Goal: Transaction & Acquisition: Purchase product/service

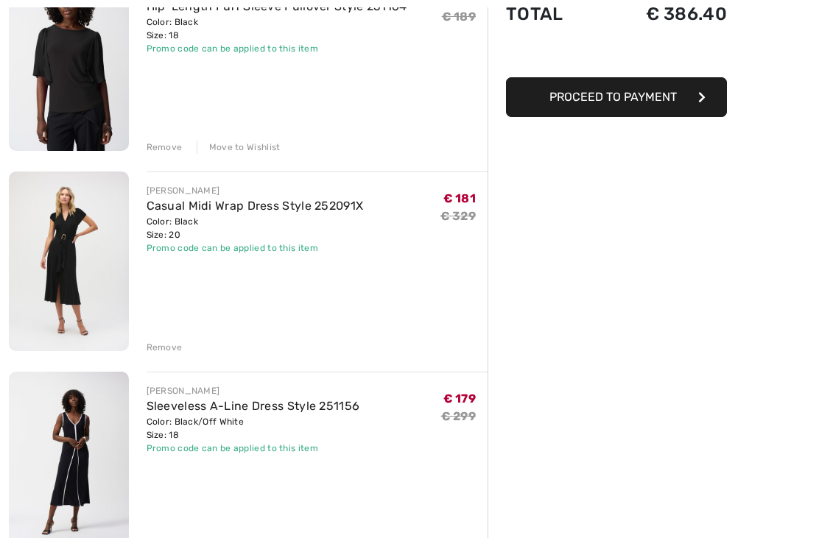
scroll to position [222, 0]
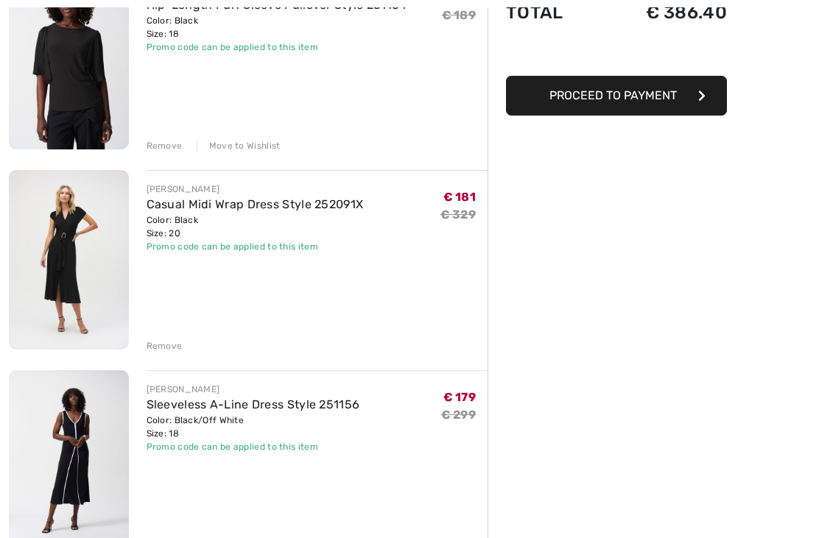
click at [160, 538] on div "Remove" at bounding box center [165, 546] width 36 height 13
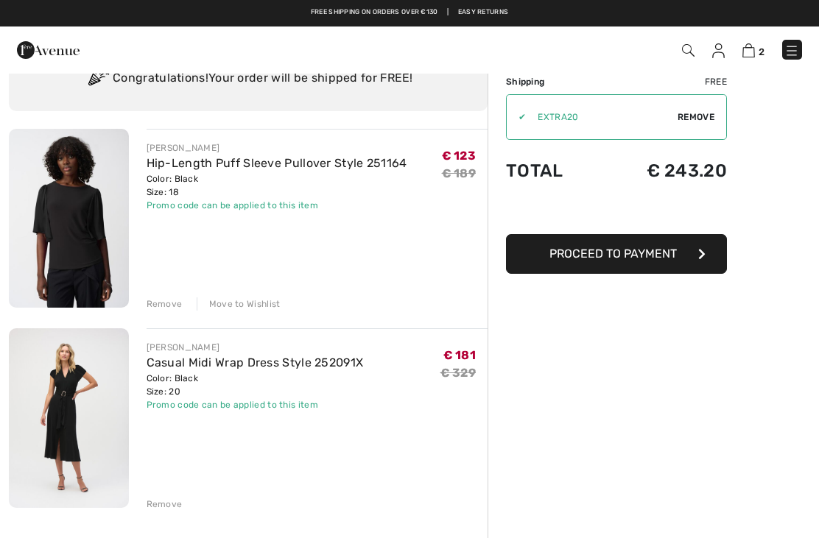
scroll to position [63, 0]
click at [754, 53] on img at bounding box center [748, 50] width 13 height 14
click at [715, 53] on img at bounding box center [718, 50] width 13 height 15
click at [725, 54] on img at bounding box center [718, 50] width 13 height 15
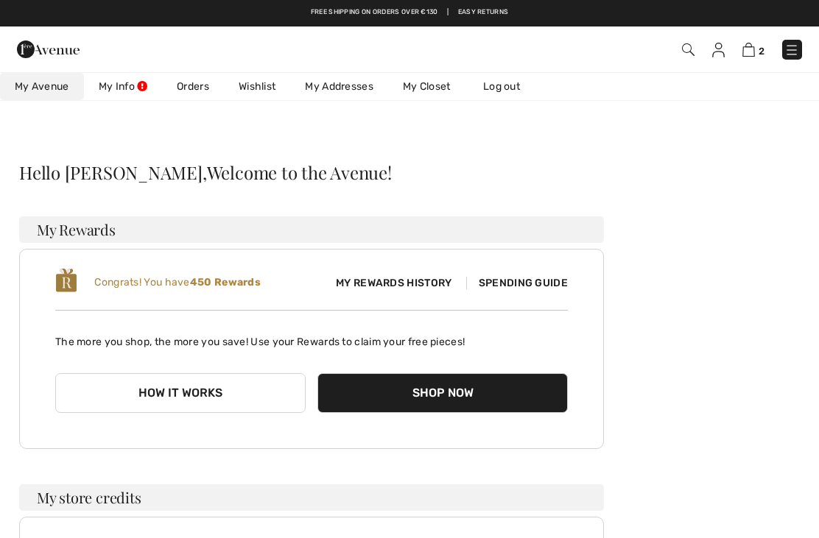
click at [263, 83] on link "Wishlist" at bounding box center [257, 86] width 66 height 27
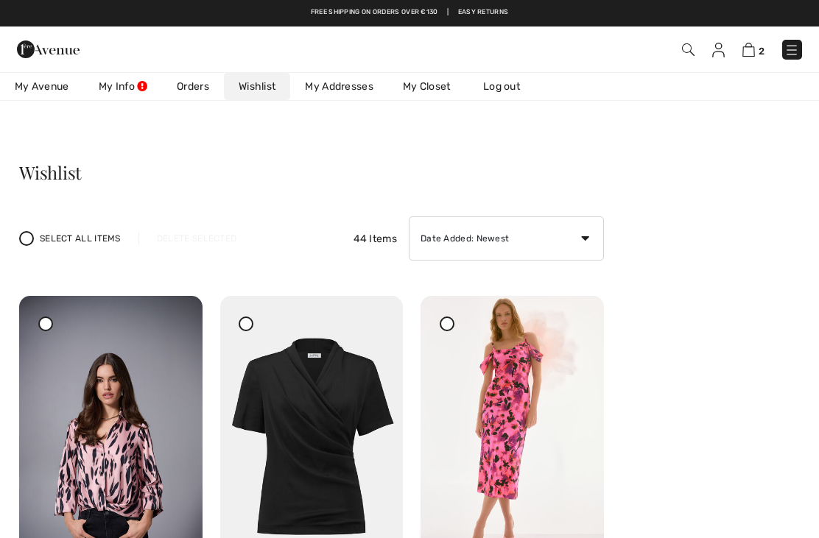
click at [313, 431] on img at bounding box center [311, 433] width 183 height 275
click at [312, 435] on img at bounding box center [311, 433] width 183 height 275
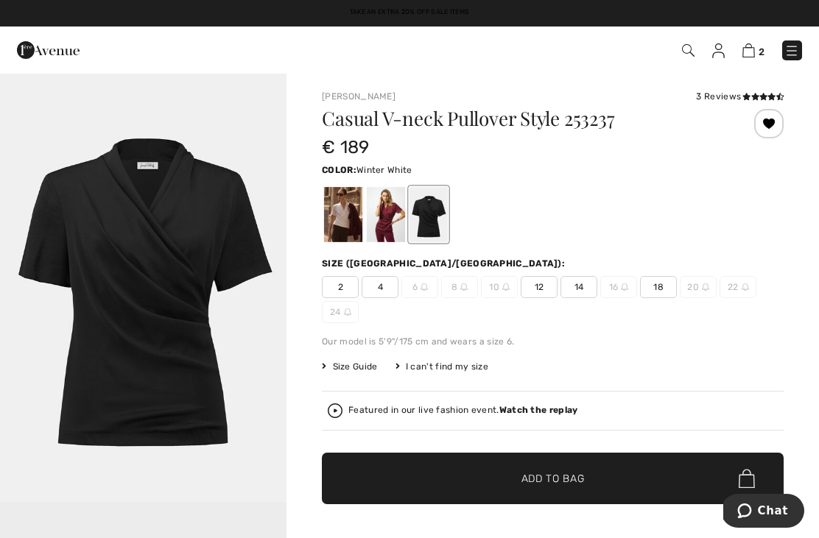
click at [345, 226] on div at bounding box center [343, 214] width 38 height 55
